Goal: Information Seeking & Learning: Learn about a topic

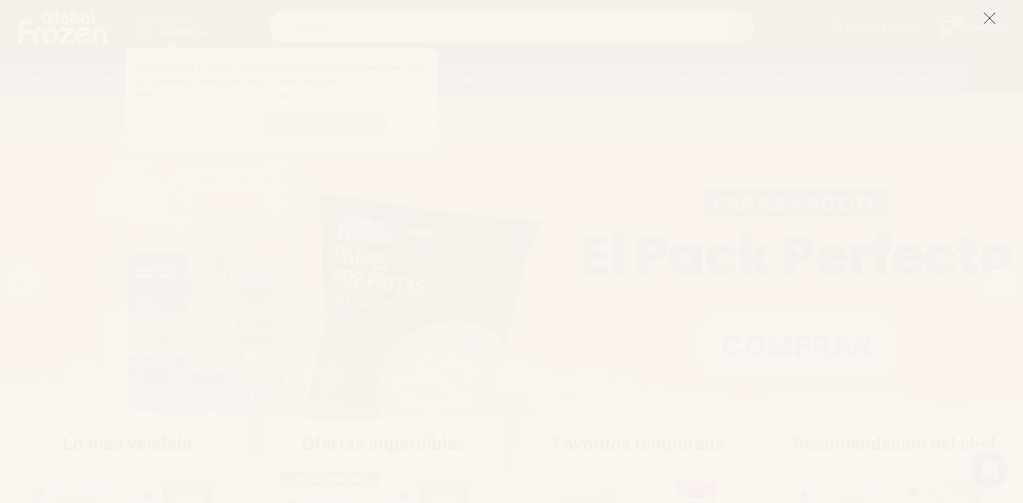
scroll to position [76, 0]
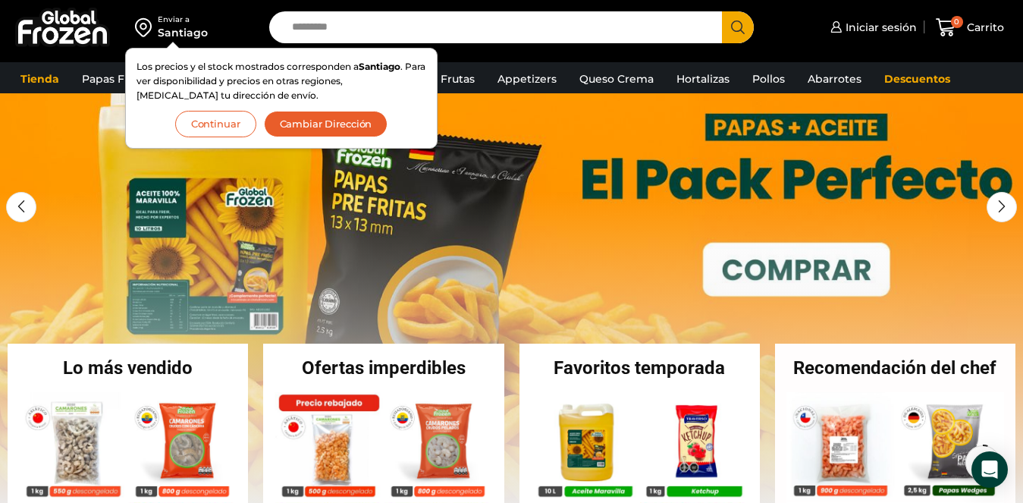
click at [233, 117] on button "Continuar" at bounding box center [215, 124] width 81 height 27
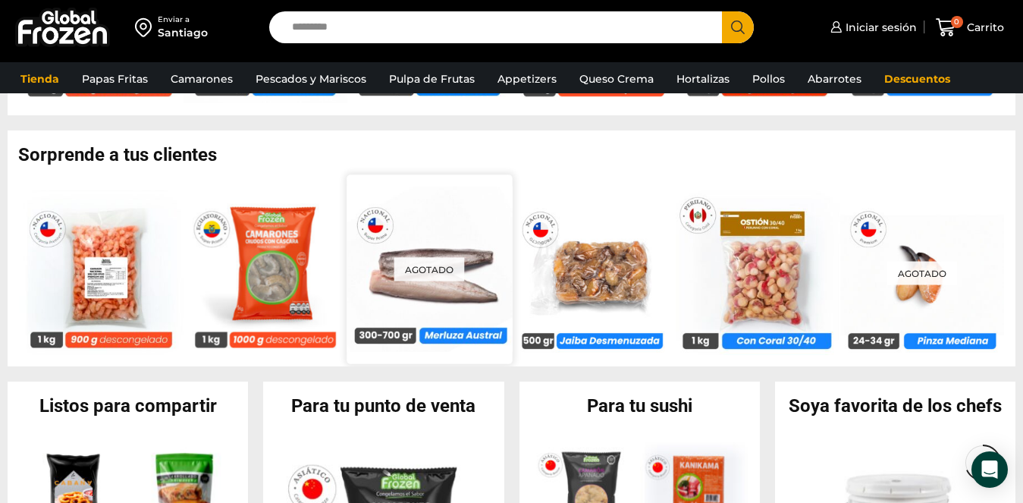
scroll to position [1137, 0]
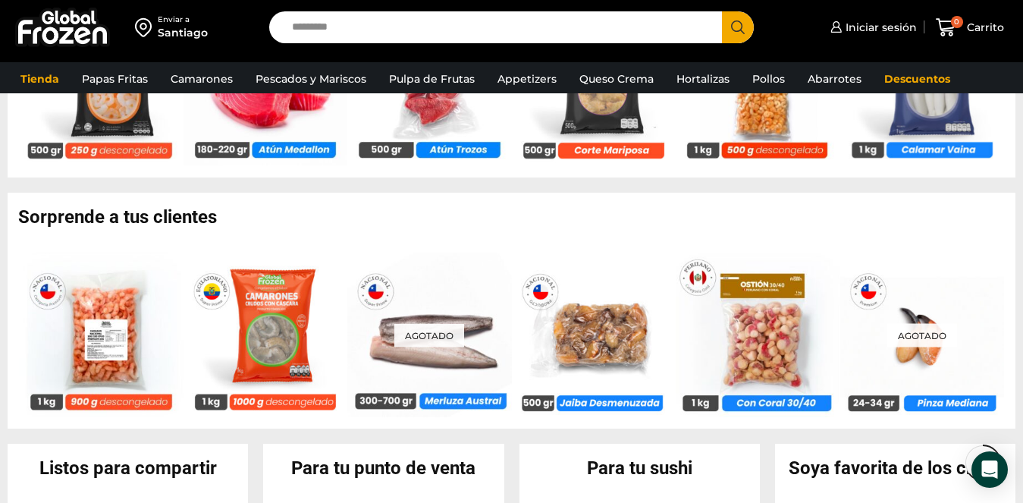
scroll to position [1073, 0]
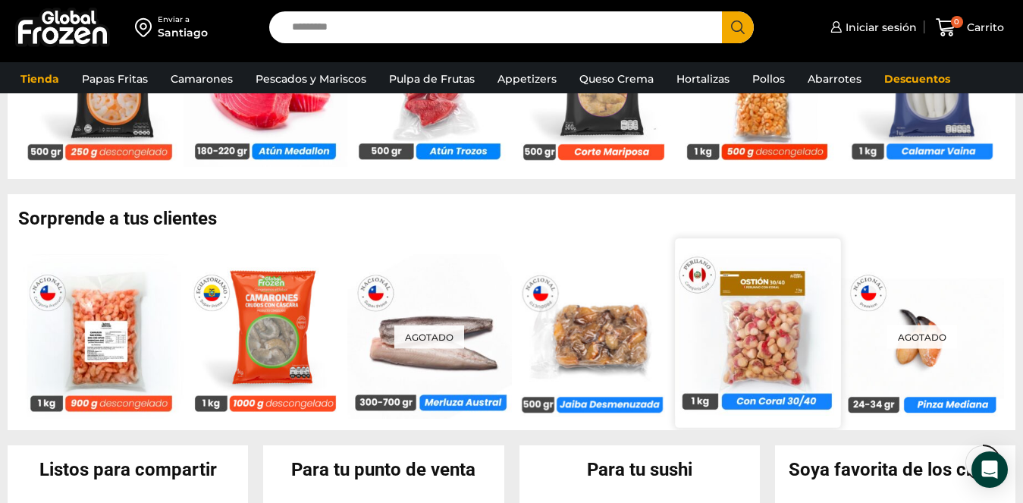
click at [754, 352] on img at bounding box center [757, 331] width 165 height 165
click at [758, 336] on img at bounding box center [757, 331] width 165 height 165
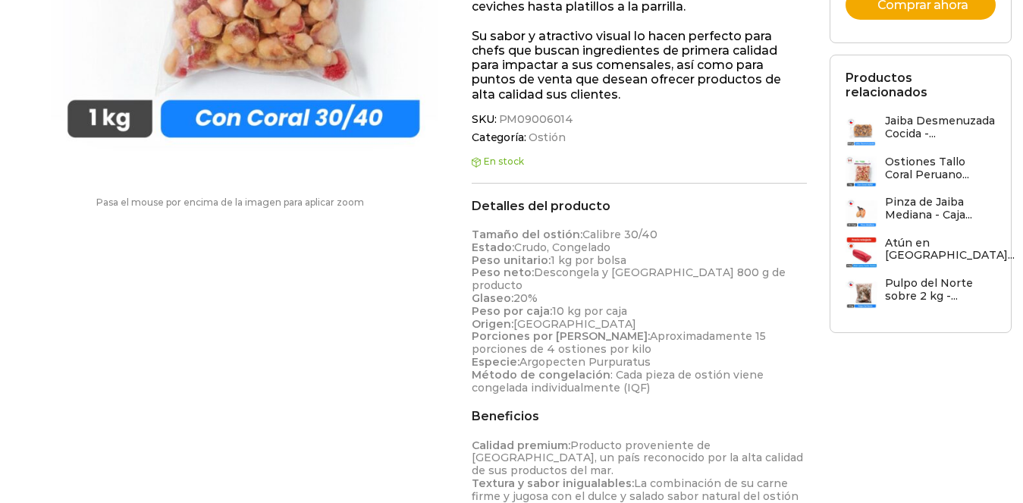
scroll to position [455, 0]
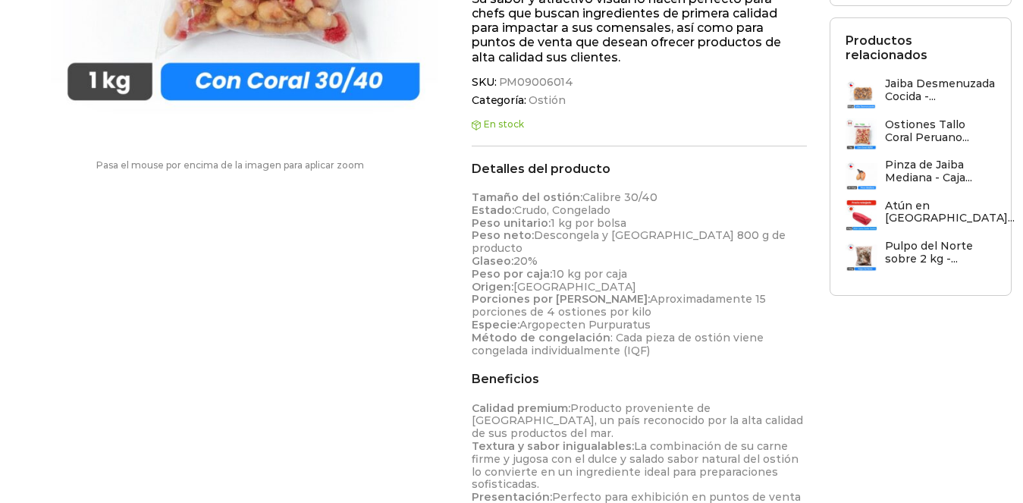
click at [550, 206] on p "Tamaño del ostión: Calibre 30/40 Estado: Crudo, Congelado Peso unitario: 1 kg p…" at bounding box center [639, 273] width 335 height 165
click at [563, 246] on p "Tamaño del ostión: Calibre 30/40 Estado: Crudo, Congelado Peso unitario: 1 kg p…" at bounding box center [639, 273] width 335 height 165
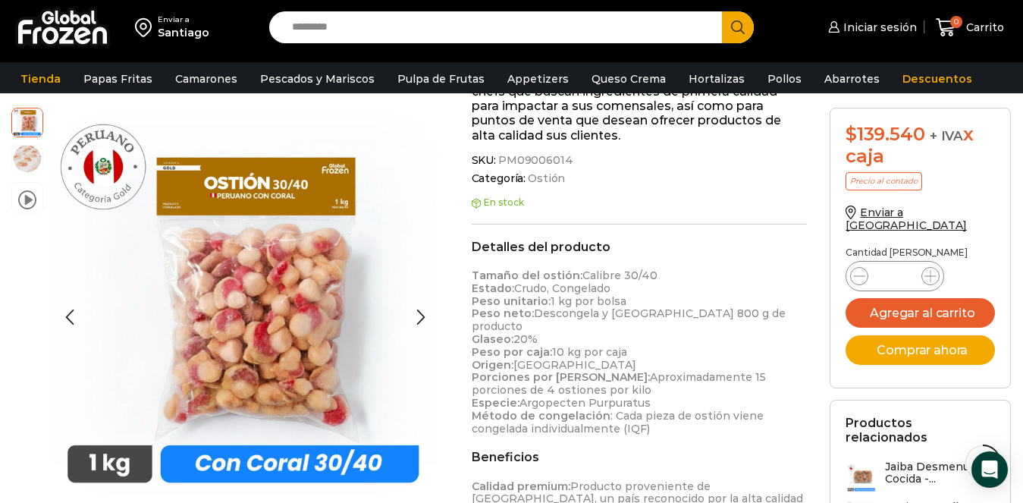
scroll to position [379, 0]
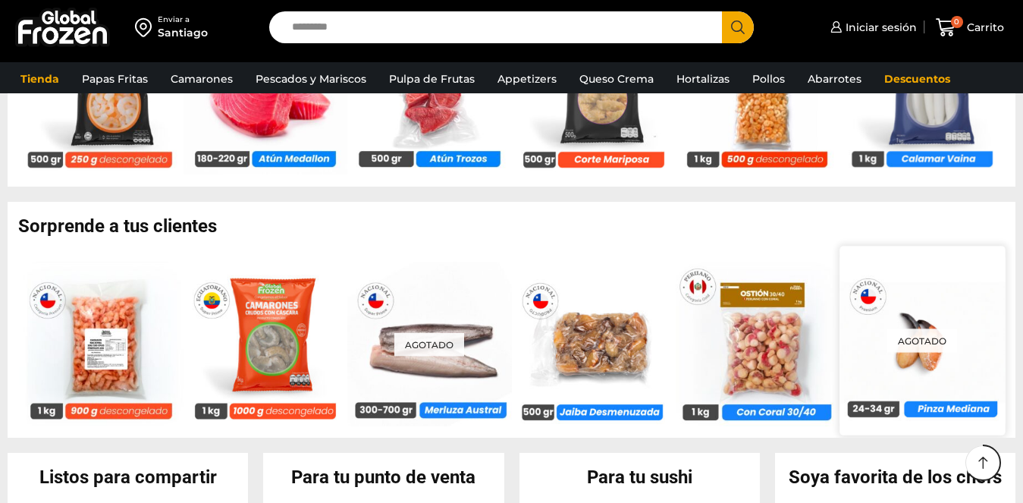
click at [952, 343] on p "Agotado" at bounding box center [921, 340] width 71 height 24
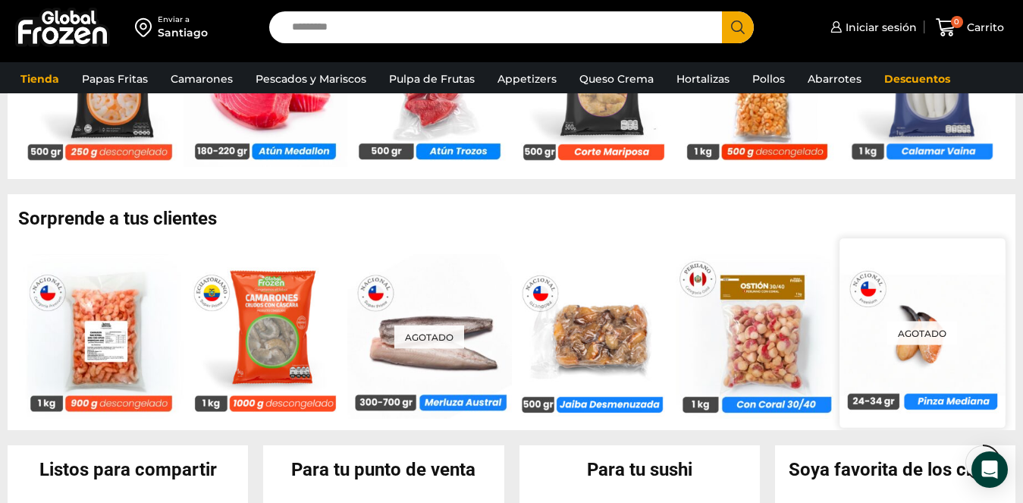
click at [927, 375] on img at bounding box center [921, 331] width 165 height 165
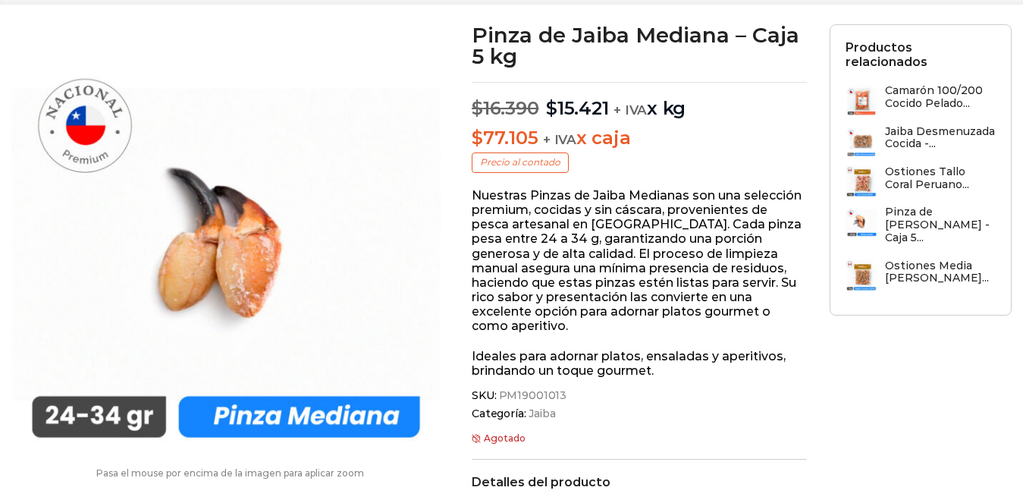
scroll to position [246, 0]
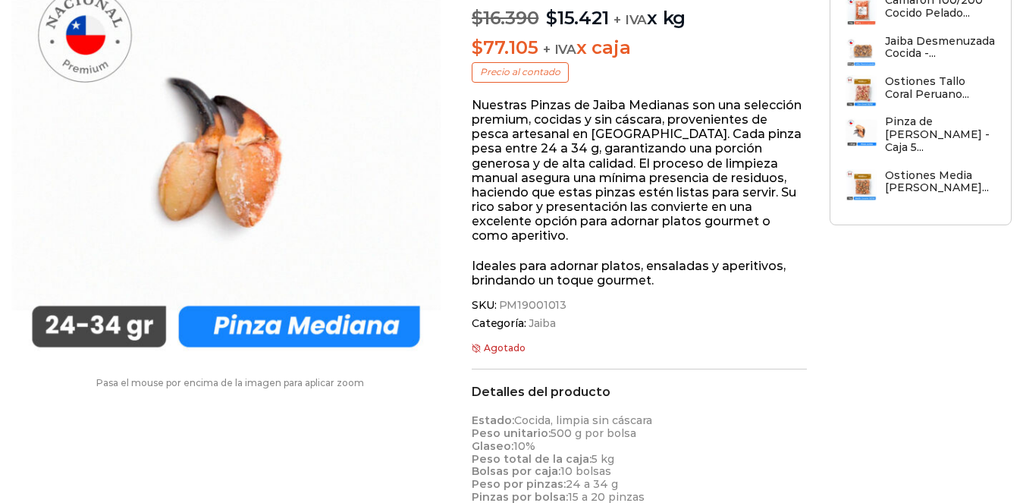
drag, startPoint x: 482, startPoint y: 184, endPoint x: 653, endPoint y: 210, distance: 172.5
click at [651, 211] on div "Nuestras Pinzas de Jaiba Medianas son una selección premium, cocidas y sin cásc…" at bounding box center [639, 193] width 335 height 190
click at [653, 259] on p "Ideales para adornar platos, ensaladas y aperitivos, brindando un toque gourmet." at bounding box center [639, 273] width 335 height 29
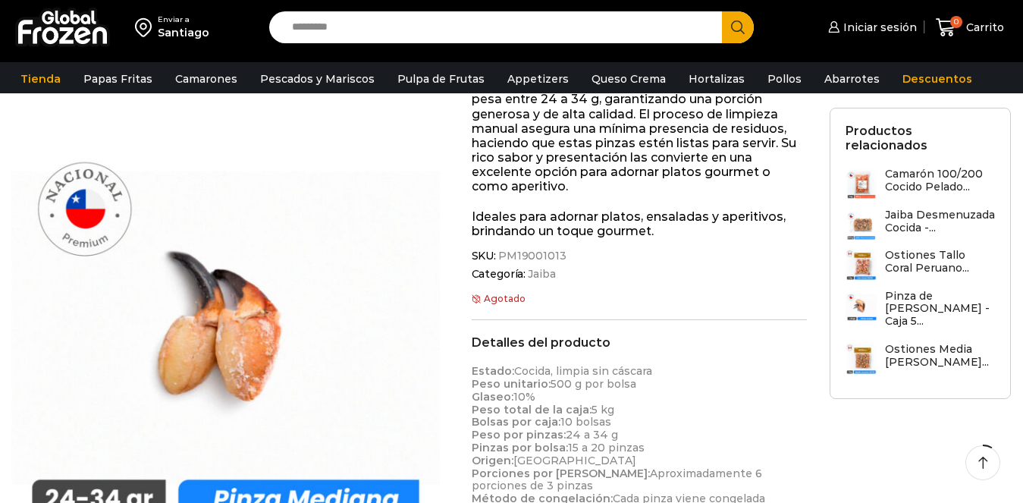
scroll to position [152, 0]
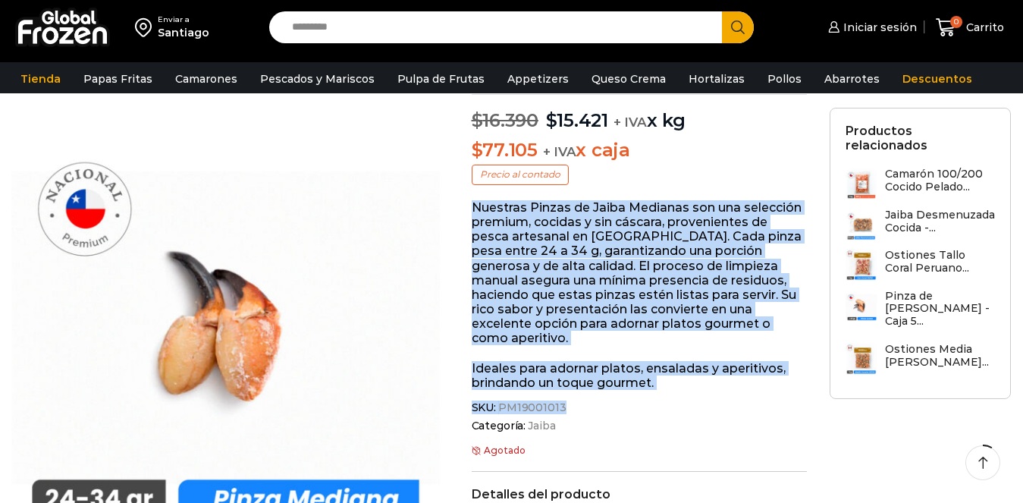
drag, startPoint x: 469, startPoint y: 205, endPoint x: 682, endPoint y: 380, distance: 275.8
click at [682, 380] on div "Pinza de Jaiba Mediana – Caja 5 kg $ 16.390 Original price was: $16.390. $ 15.4…" at bounding box center [639, 505] width 358 height 939
click at [647, 331] on p "Nuestras Pinzas de Jaiba Medianas son una selección premium, cocidas y sin cásc…" at bounding box center [639, 273] width 335 height 146
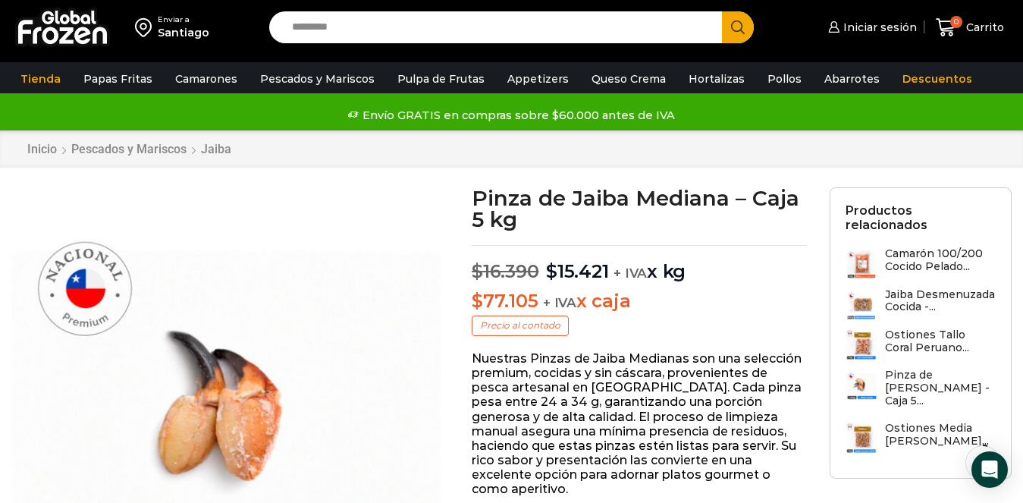
scroll to position [76, 0]
